Goal: Find specific page/section: Find specific page/section

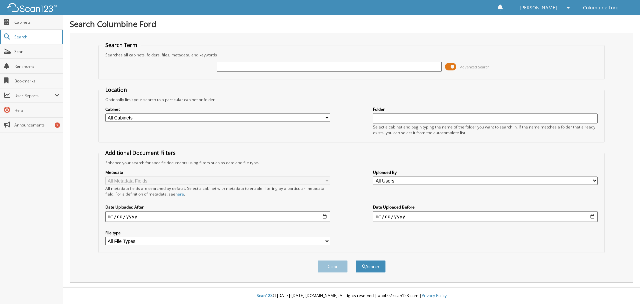
click at [18, 37] on span "Search" at bounding box center [36, 37] width 44 height 6
click at [24, 21] on span "Cabinets" at bounding box center [36, 22] width 45 height 6
